Goal: Check status

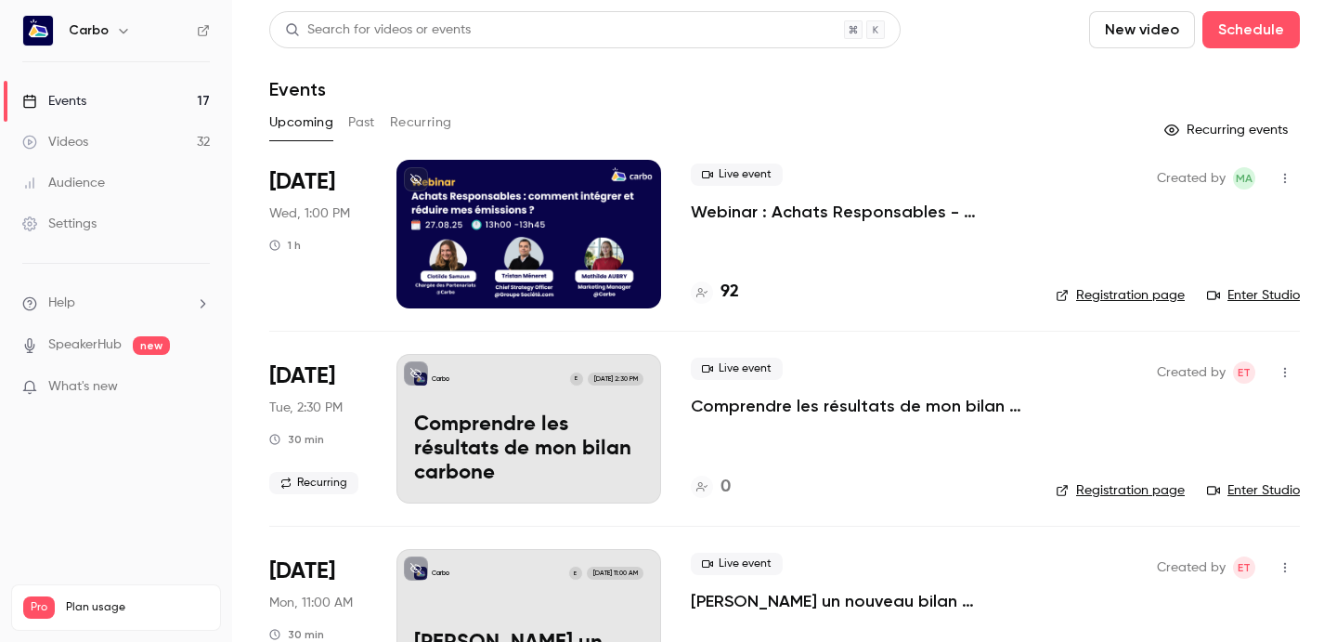
click at [720, 213] on p "Webinar : Achats Responsables - Comment intégrer et réduire mes émissions du sc…" at bounding box center [858, 212] width 335 height 22
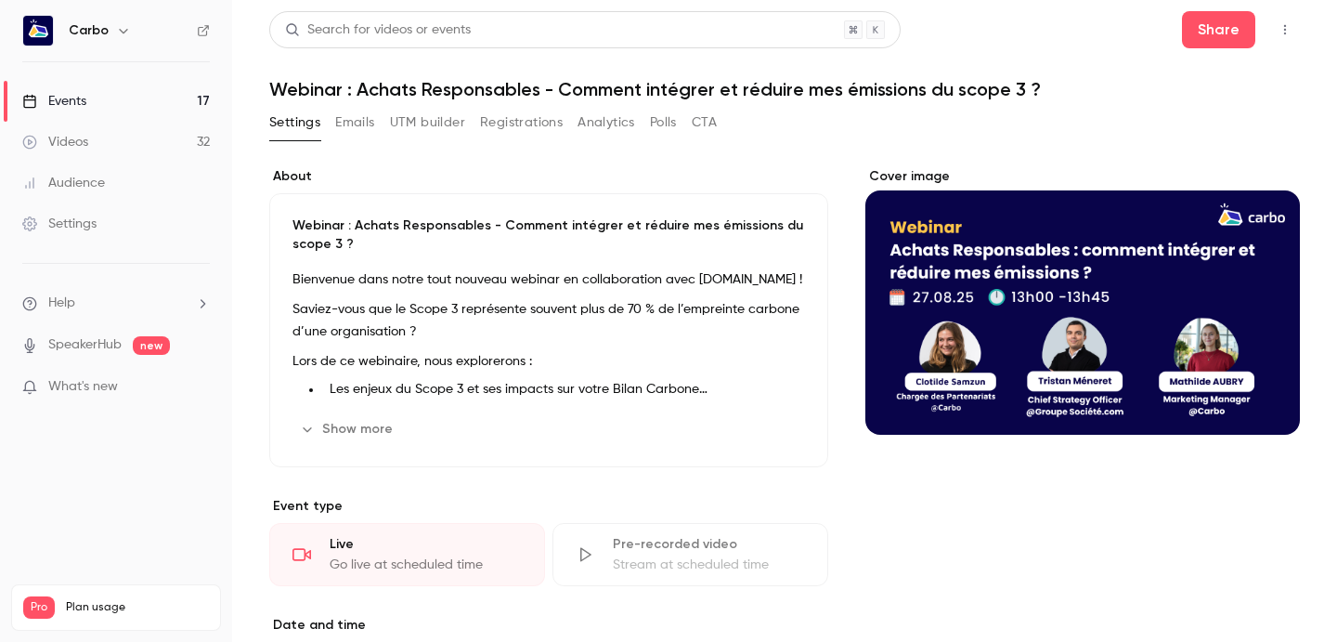
click at [503, 113] on button "Registrations" at bounding box center [521, 123] width 83 height 30
